Goal: Information Seeking & Learning: Learn about a topic

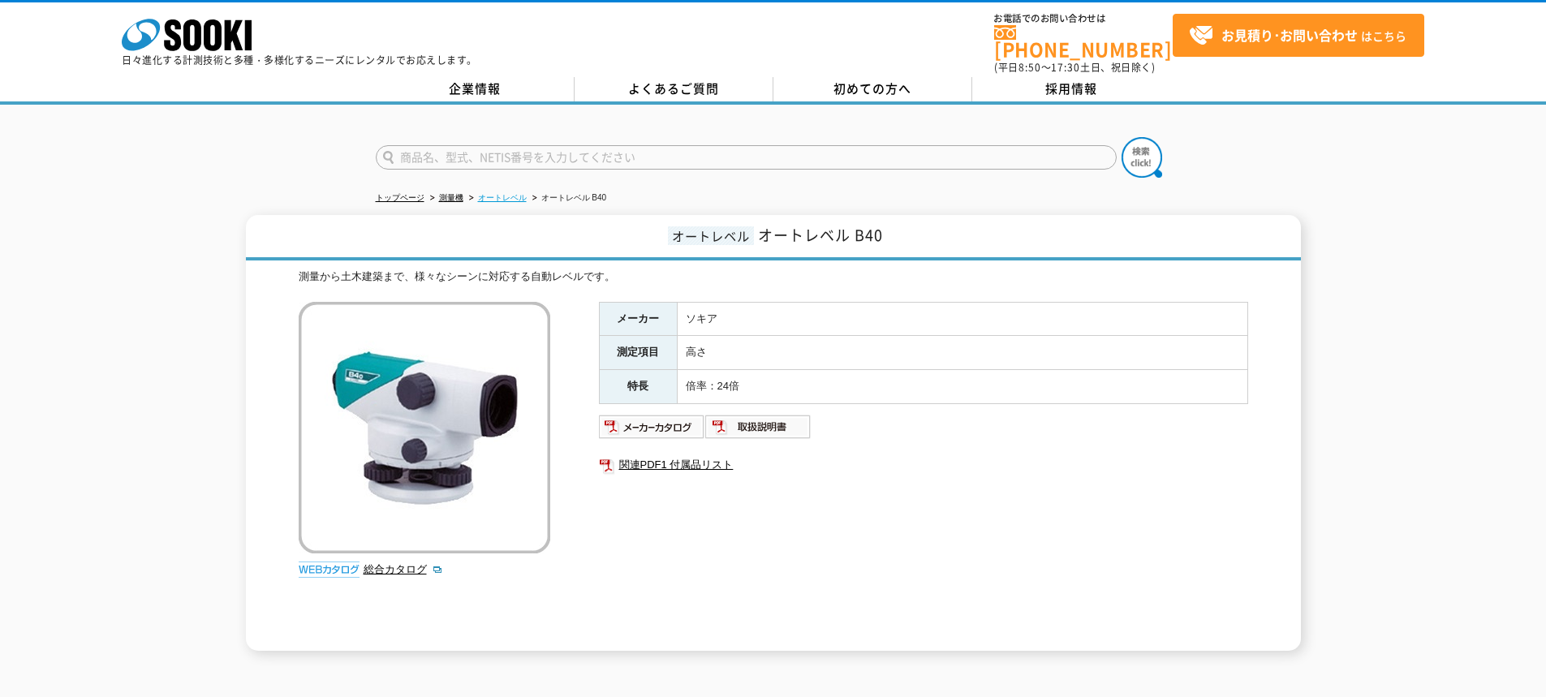
click at [511, 193] on link "オートレベル" at bounding box center [502, 197] width 49 height 9
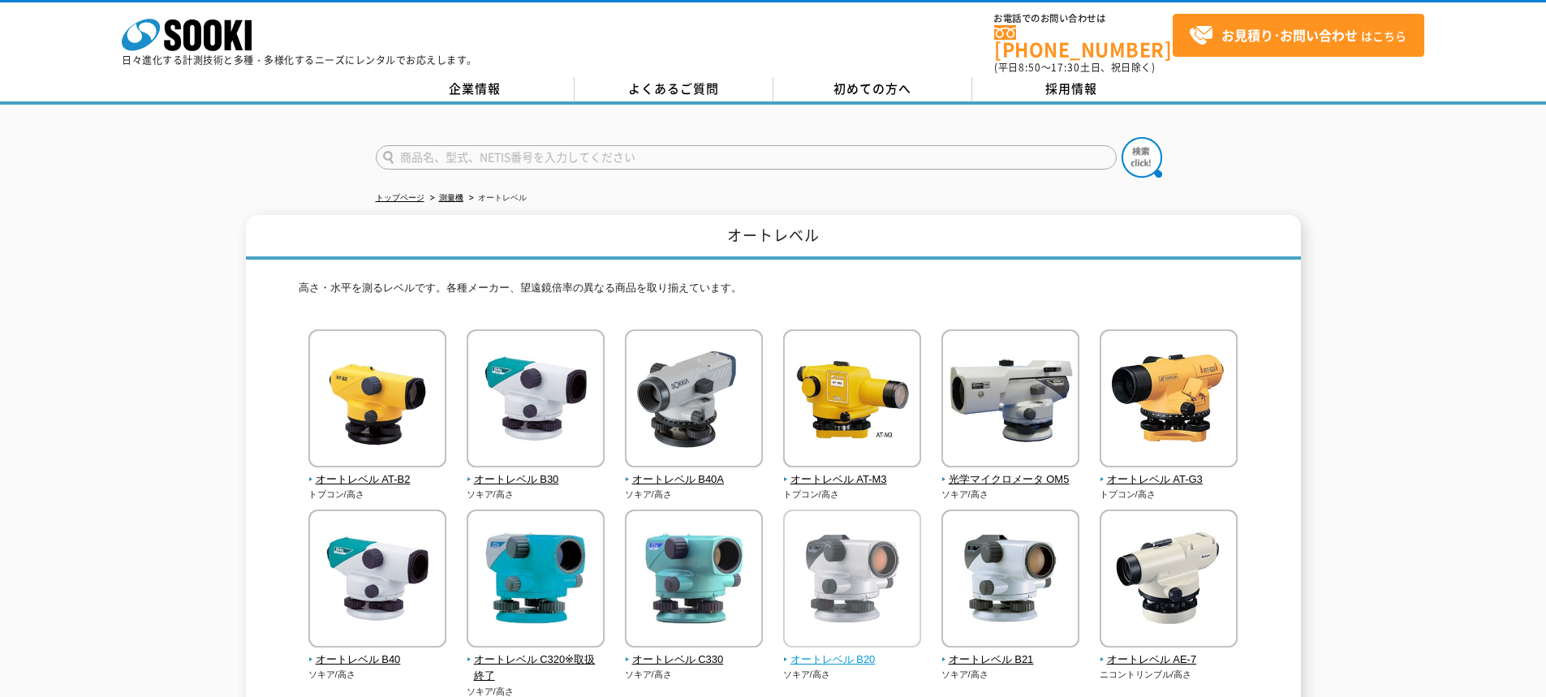
click at [852, 510] on img at bounding box center [852, 581] width 138 height 142
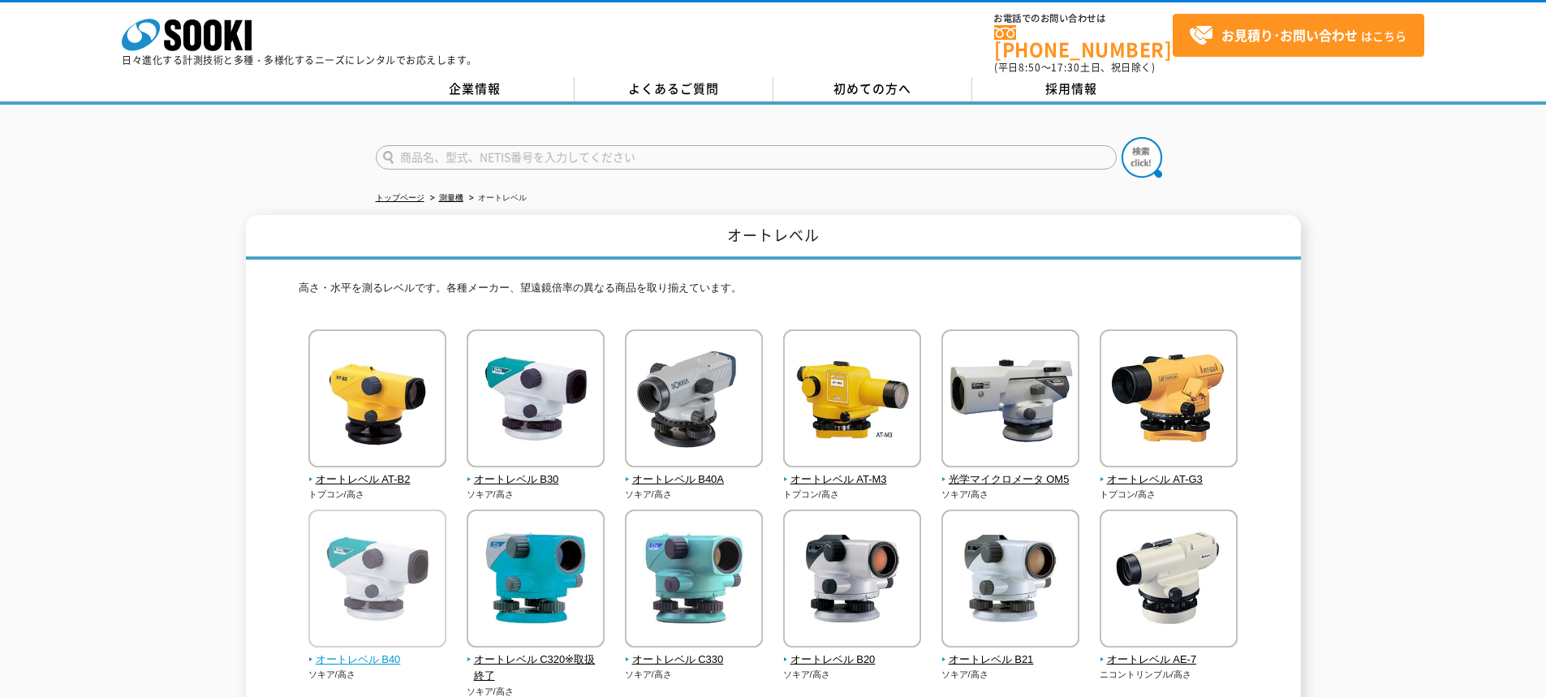
click at [417, 580] on img at bounding box center [377, 581] width 138 height 142
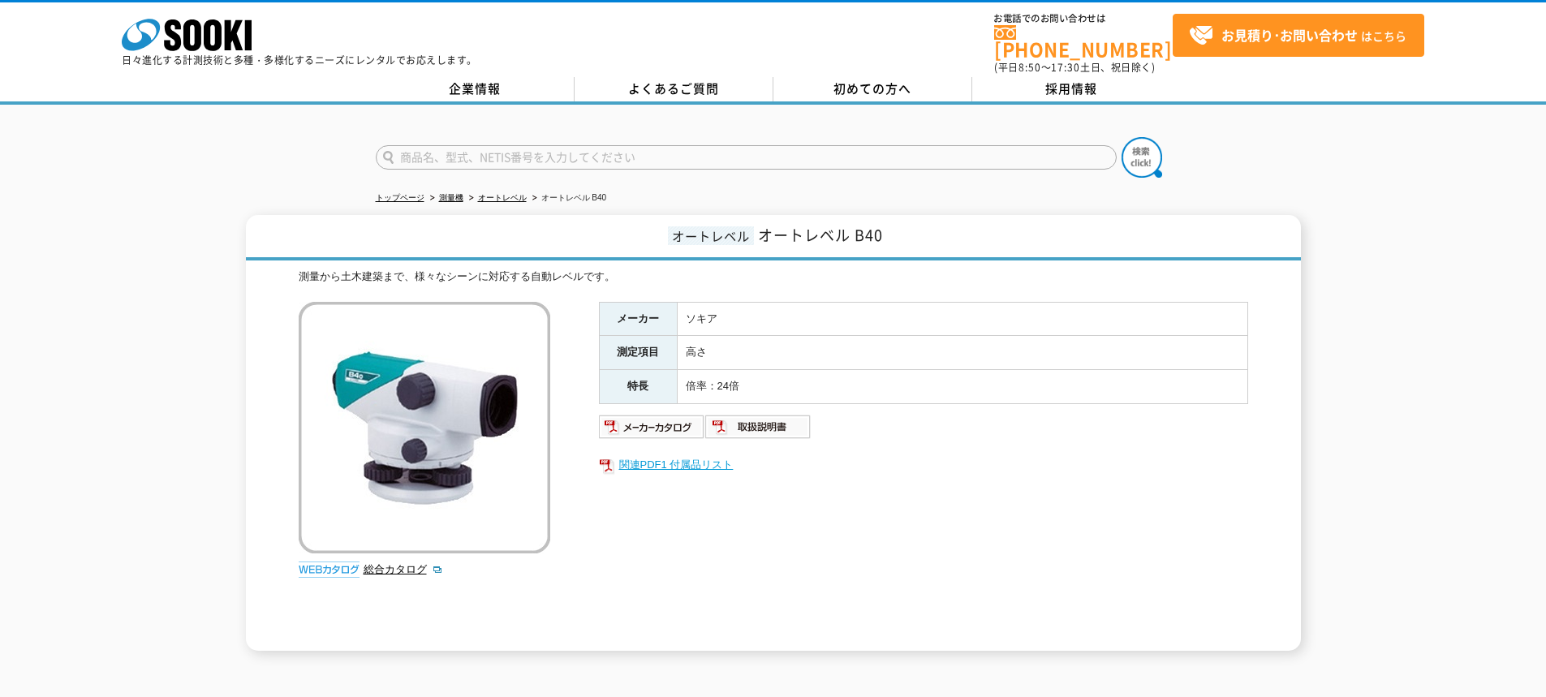
click at [661, 454] on link "関連PDF1 付属品リスト" at bounding box center [923, 464] width 649 height 21
click at [668, 423] on img at bounding box center [652, 427] width 106 height 26
click at [756, 424] on img at bounding box center [758, 427] width 106 height 26
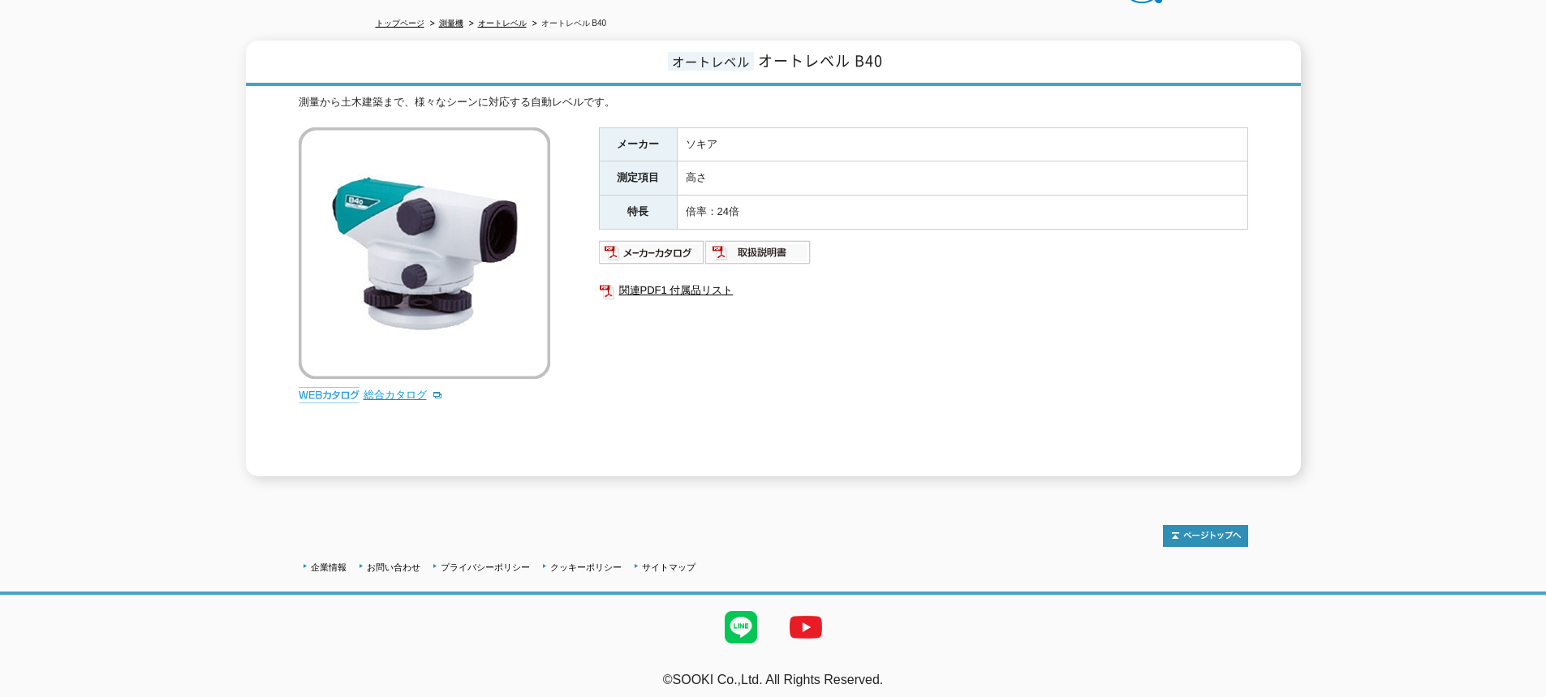
click at [389, 389] on link "総合カタログ" at bounding box center [404, 395] width 80 height 12
click at [154, 117] on div "オートレベル オートレベル B40 測量から土木建築まで、様々なシーンに対応する自動レベルです。 総合カタログ メーカー ソキア 測定項目 高さ 特長 倍率：…" at bounding box center [773, 259] width 1546 height 436
